Goal: Task Accomplishment & Management: Use online tool/utility

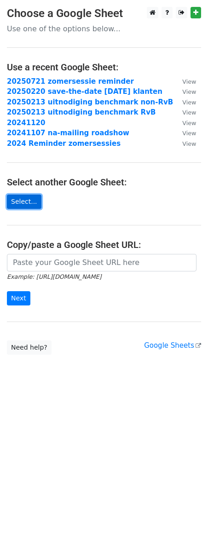
click at [23, 202] on link "Select..." at bounding box center [24, 202] width 35 height 14
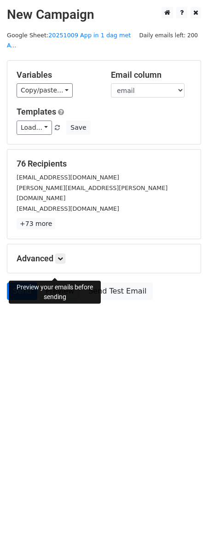
click at [56, 283] on link "Preview" at bounding box center [60, 291] width 40 height 17
click at [57, 283] on link "Preview" at bounding box center [60, 291] width 40 height 17
click at [62, 283] on link "Preview" at bounding box center [60, 291] width 40 height 17
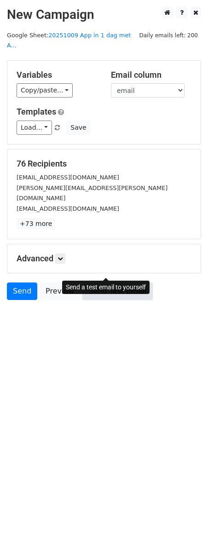
click at [105, 283] on link "Send Test Email" at bounding box center [117, 291] width 70 height 17
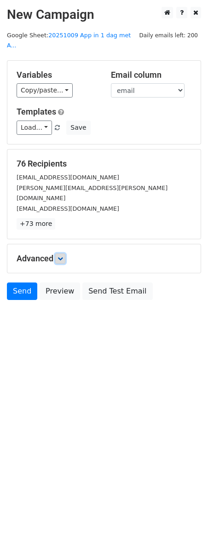
click at [61, 256] on icon at bounding box center [61, 259] width 6 height 6
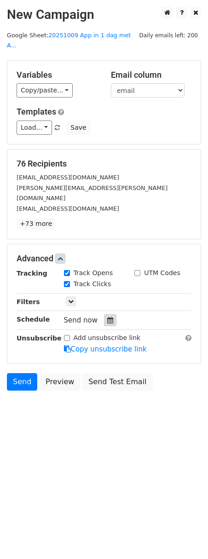
click at [109, 314] on div at bounding box center [110, 320] width 12 height 12
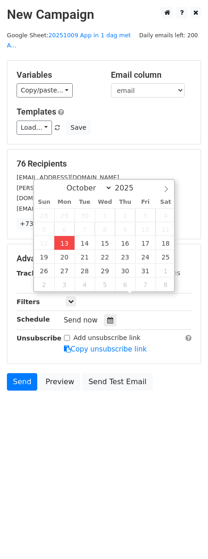
type input "2025-10-13 12:00"
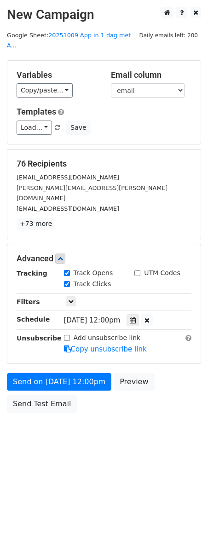
click at [104, 408] on body "New Campaign Daily emails left: 200 Google Sheet: 20251009 App in 1 dag met A..…" at bounding box center [104, 230] width 208 height 447
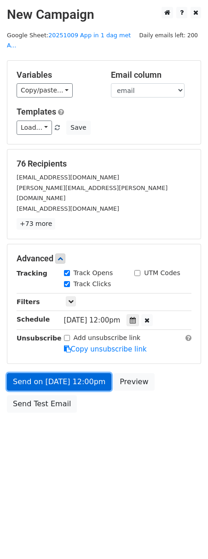
click at [61, 373] on link "Send on Oct 13 at 12:00pm" at bounding box center [59, 381] width 104 height 17
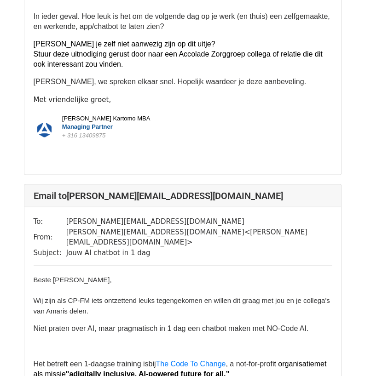
scroll to position [413, 0]
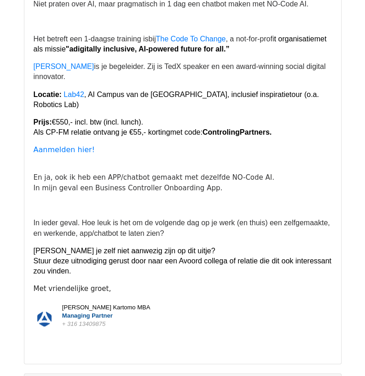
scroll to position [3378, 0]
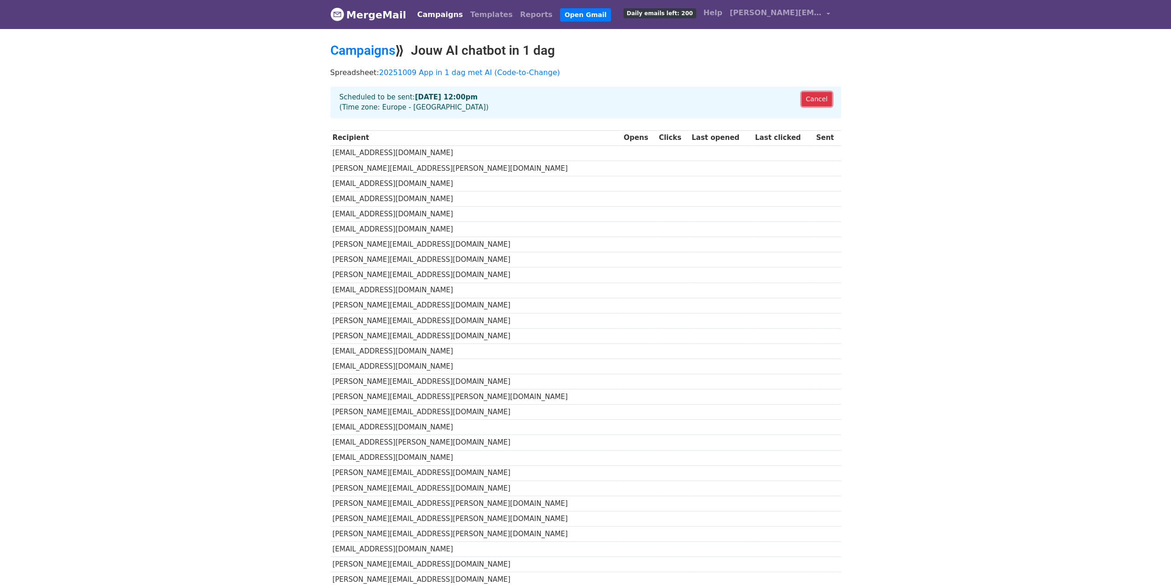
drag, startPoint x: 814, startPoint y: 99, endPoint x: 618, endPoint y: 34, distance: 207.5
click at [814, 99] on link "Cancel" at bounding box center [817, 99] width 30 height 14
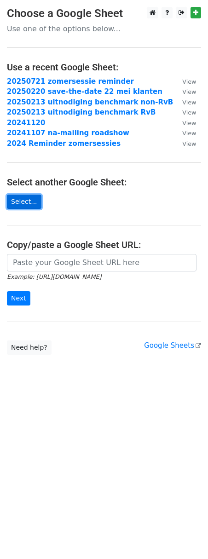
click at [23, 200] on link "Select..." at bounding box center [24, 202] width 35 height 14
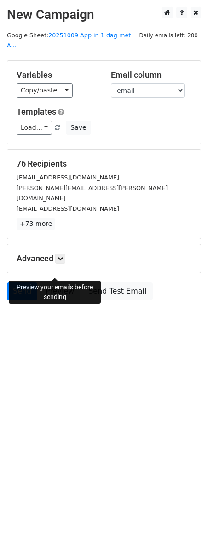
click at [64, 283] on link "Preview" at bounding box center [60, 291] width 40 height 17
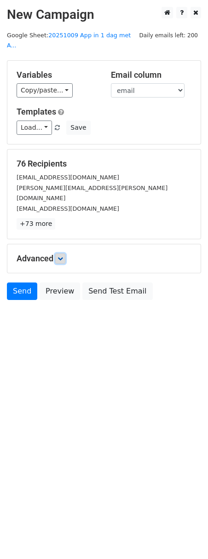
click at [65, 254] on link at bounding box center [60, 259] width 10 height 10
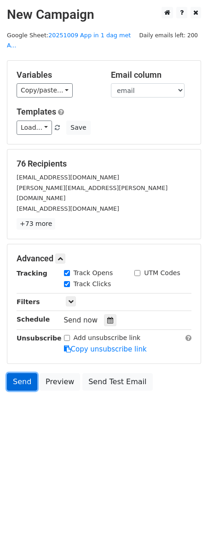
click at [24, 373] on link "Send" at bounding box center [22, 381] width 30 height 17
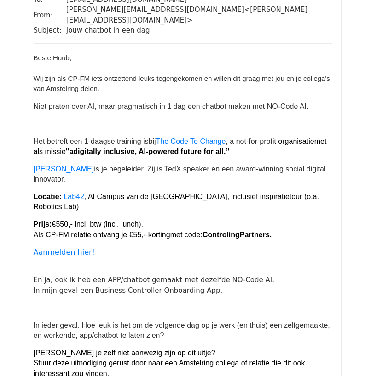
scroll to position [1684, 0]
